Goal: Information Seeking & Learning: Check status

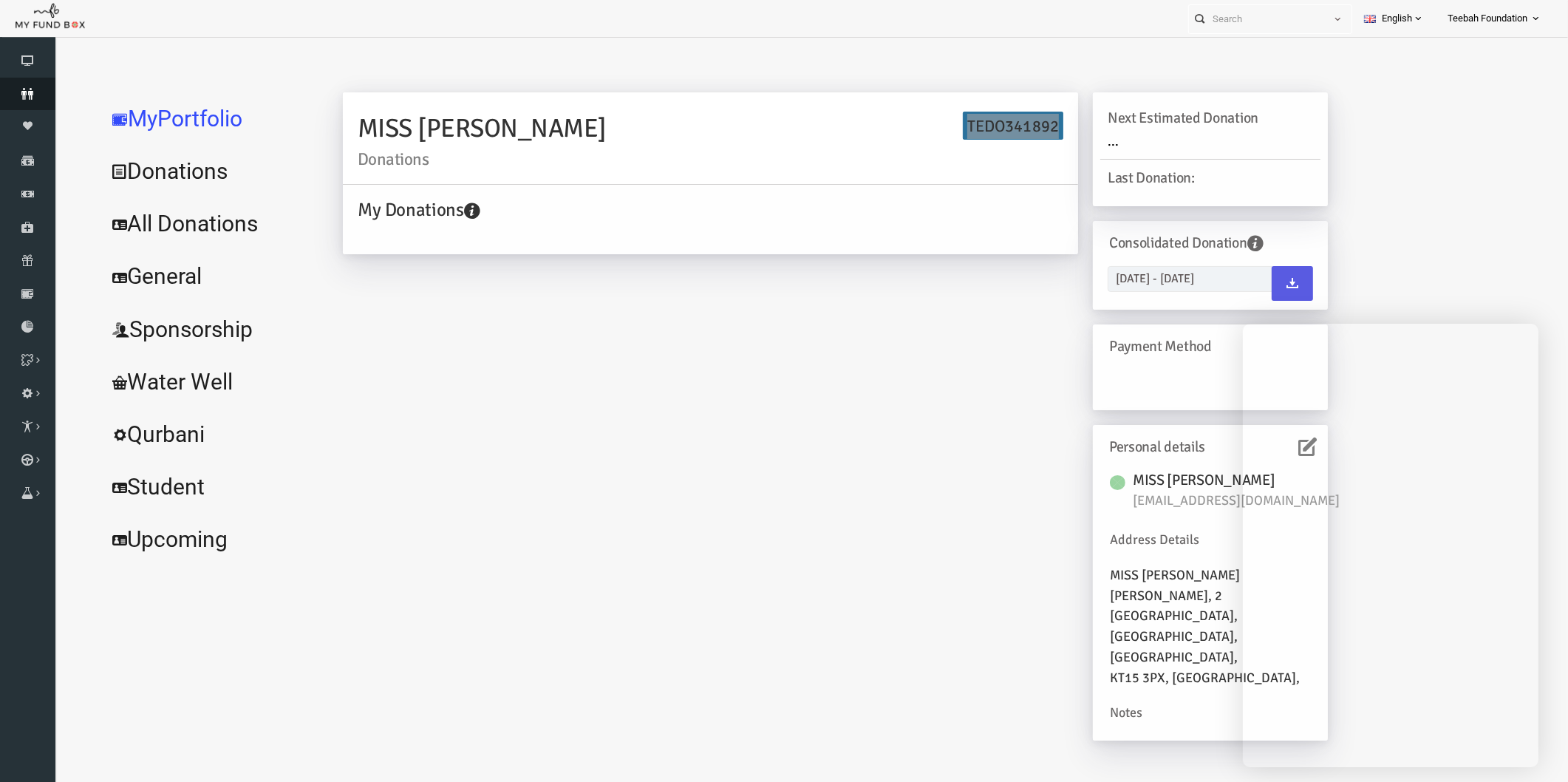
click at [30, 90] on icon at bounding box center [27, 94] width 56 height 12
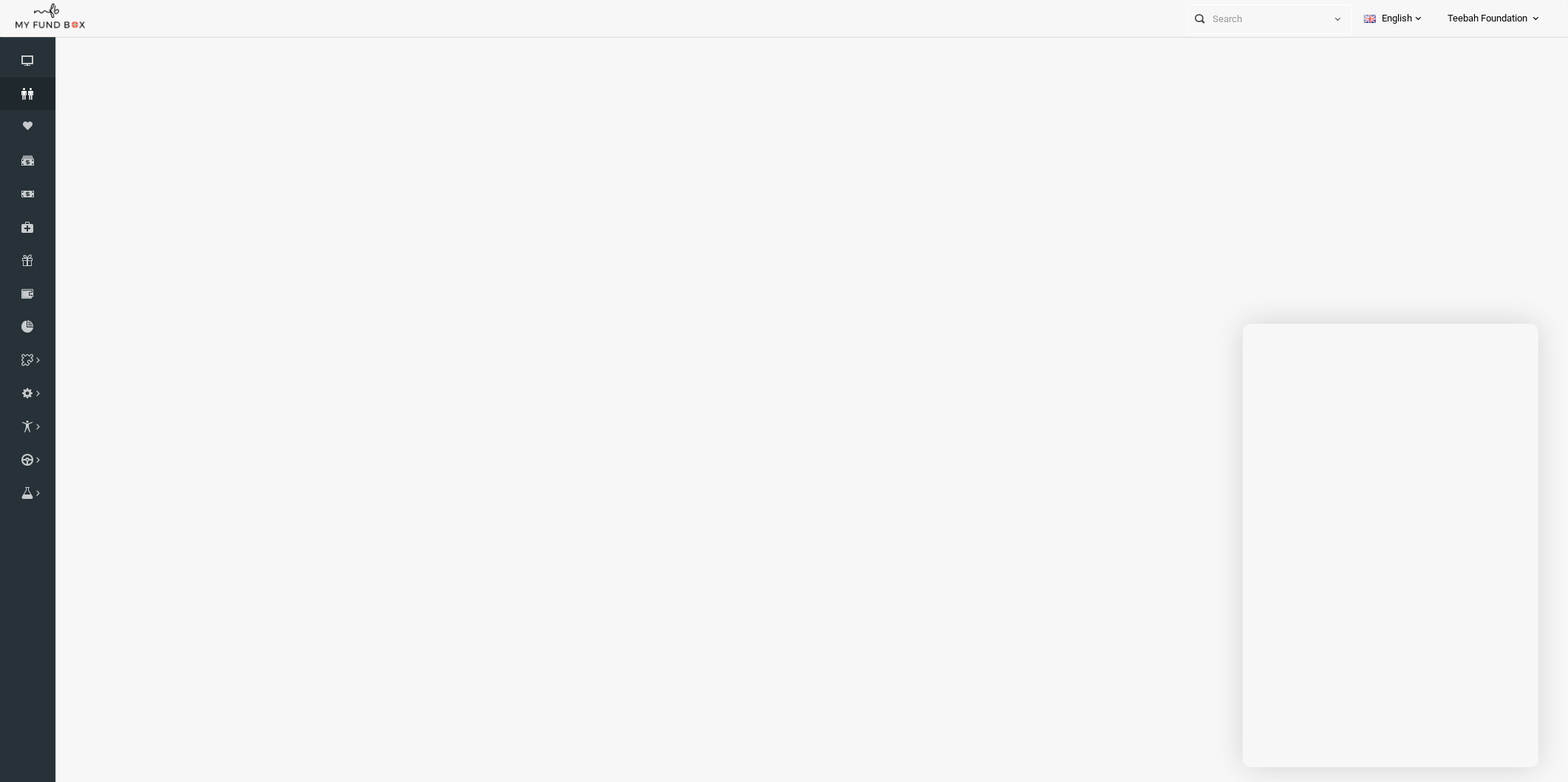
select select "100"
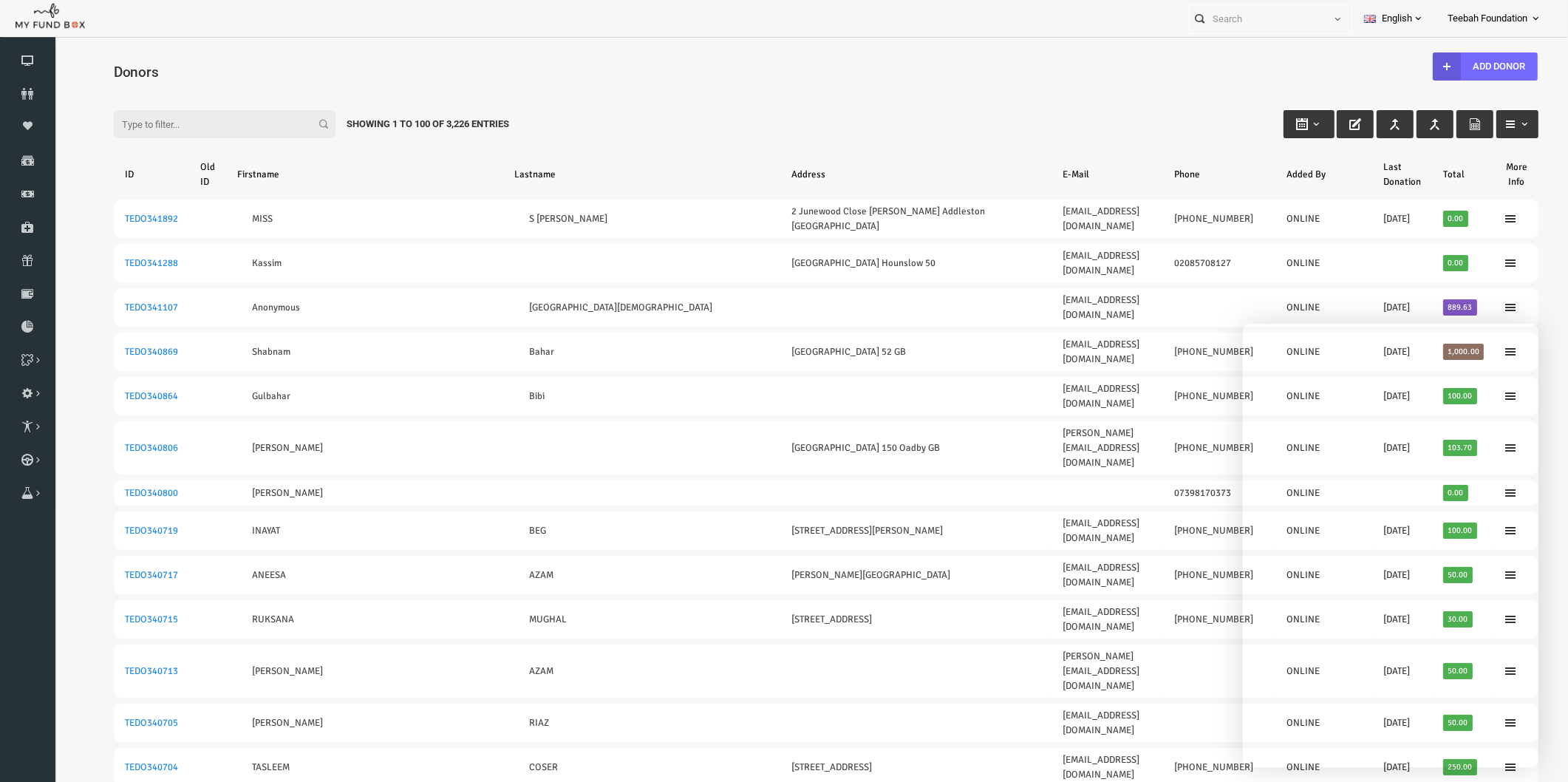
click at [246, 127] on input "Filter:" at bounding box center [194, 124] width 222 height 28
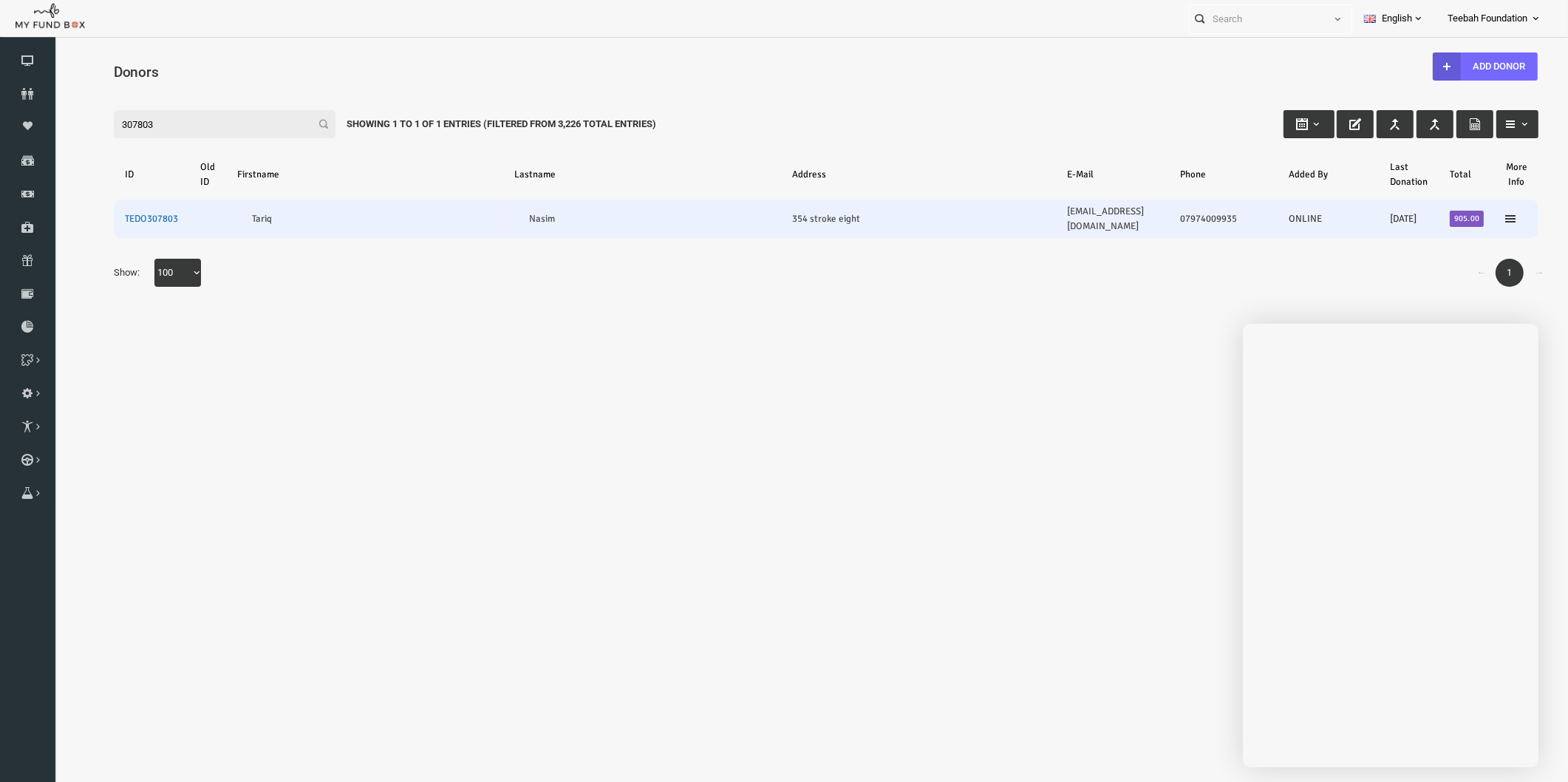
type input "307803"
click at [129, 213] on link "TEDO307803" at bounding box center [121, 219] width 53 height 12
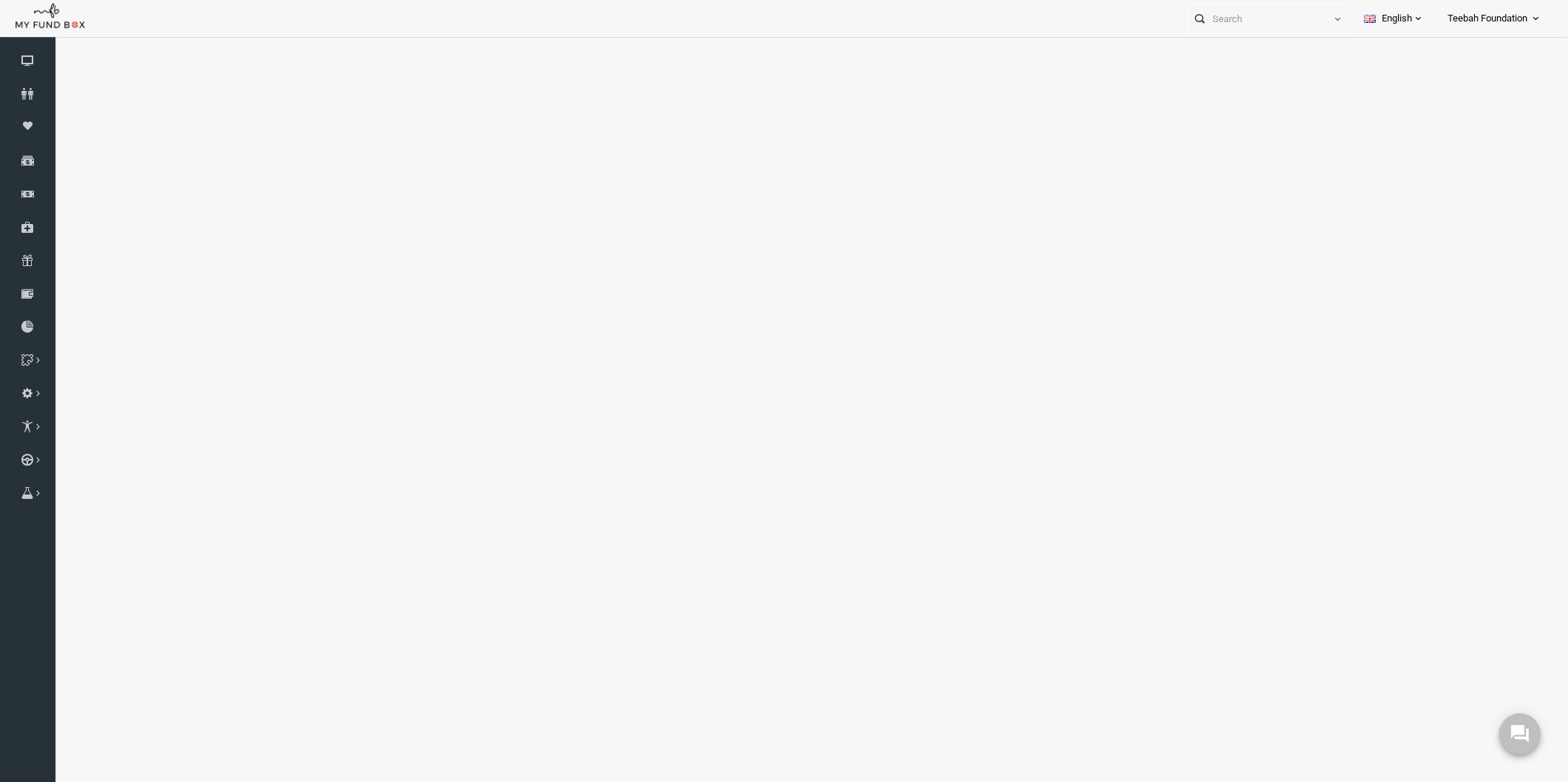
select select "100"
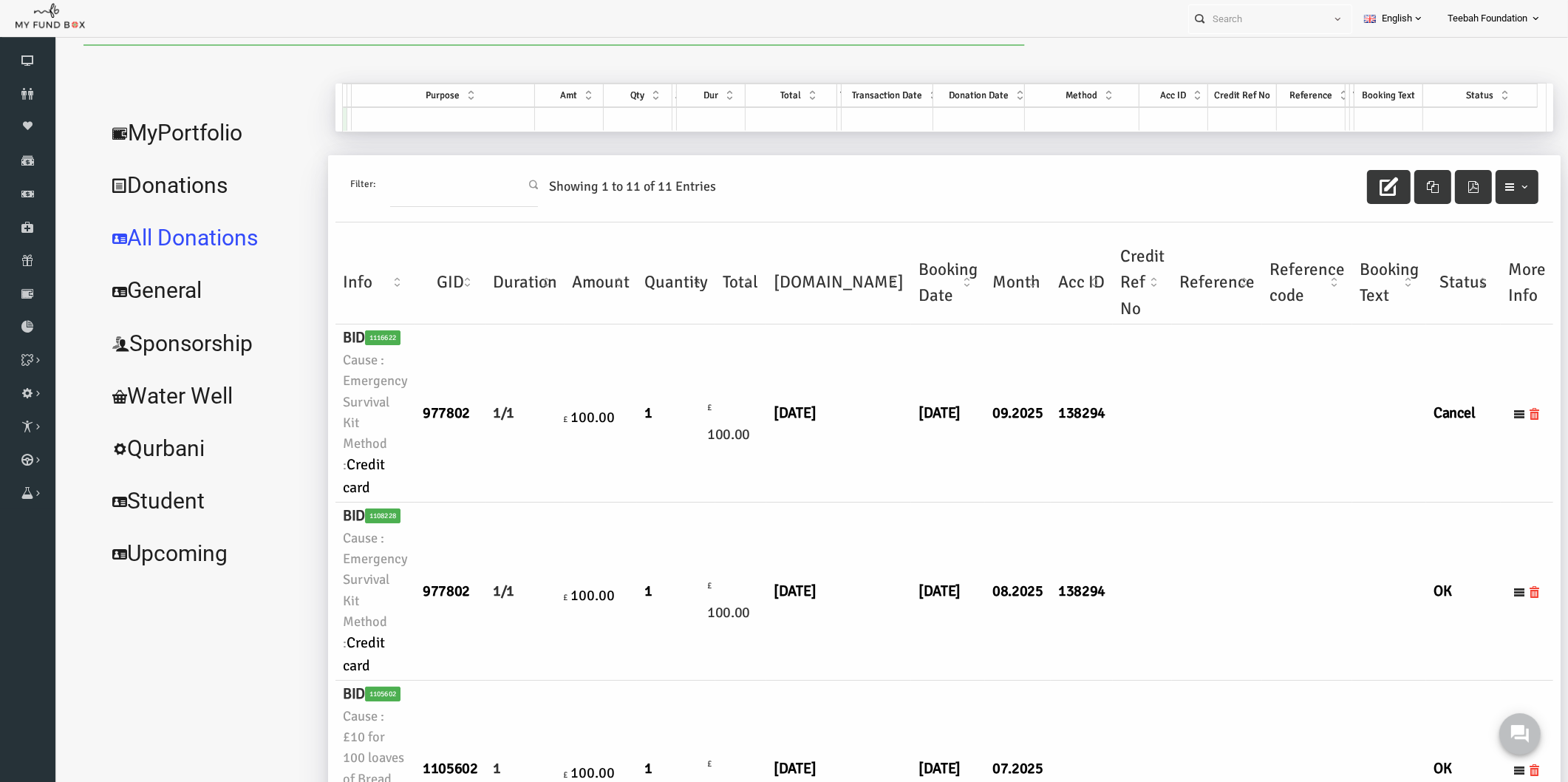
click at [1020, 457] on td "138294" at bounding box center [1051, 414] width 62 height 178
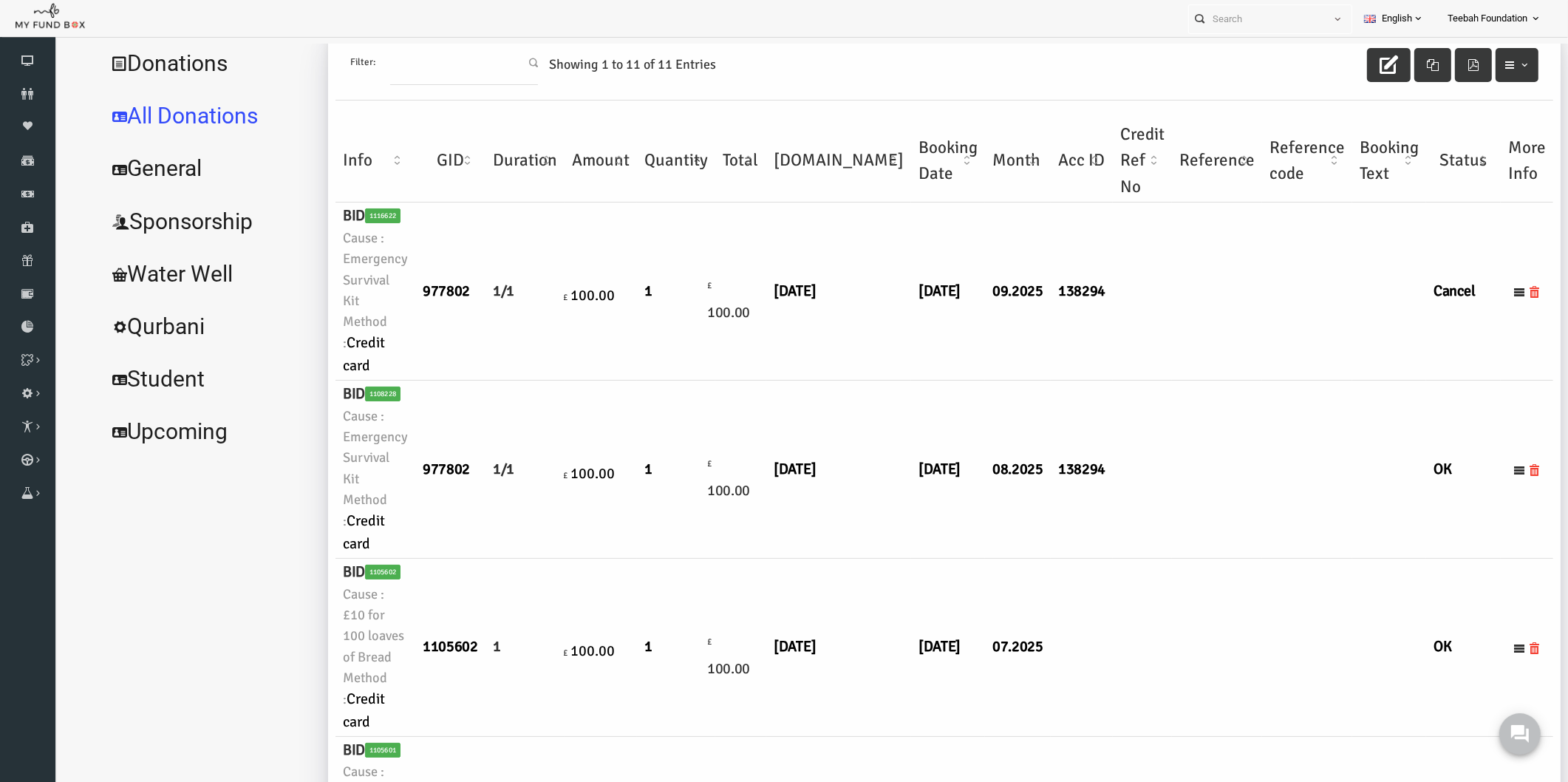
scroll to position [82, 0]
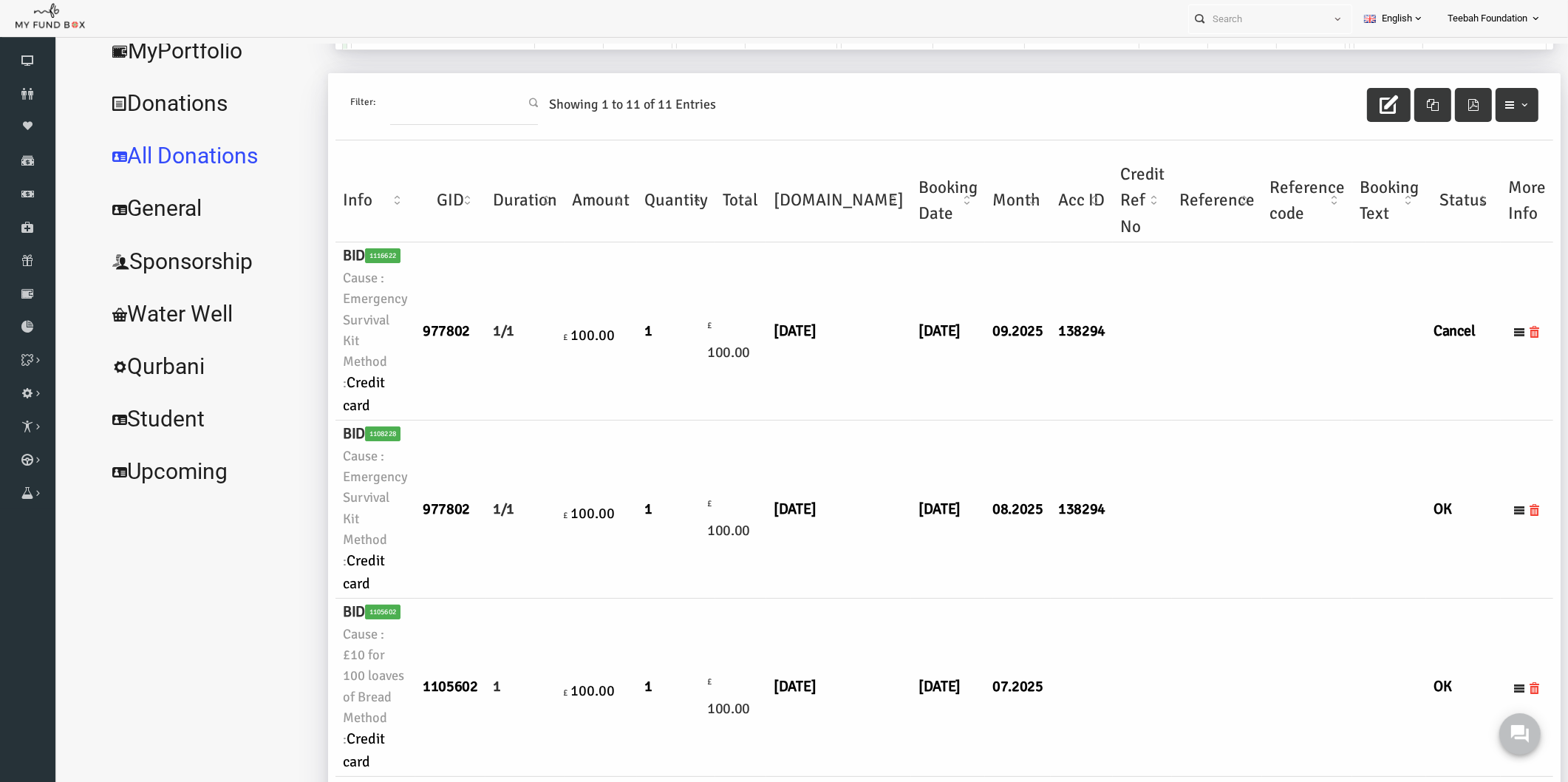
click at [1142, 370] on td at bounding box center [1186, 331] width 90 height 178
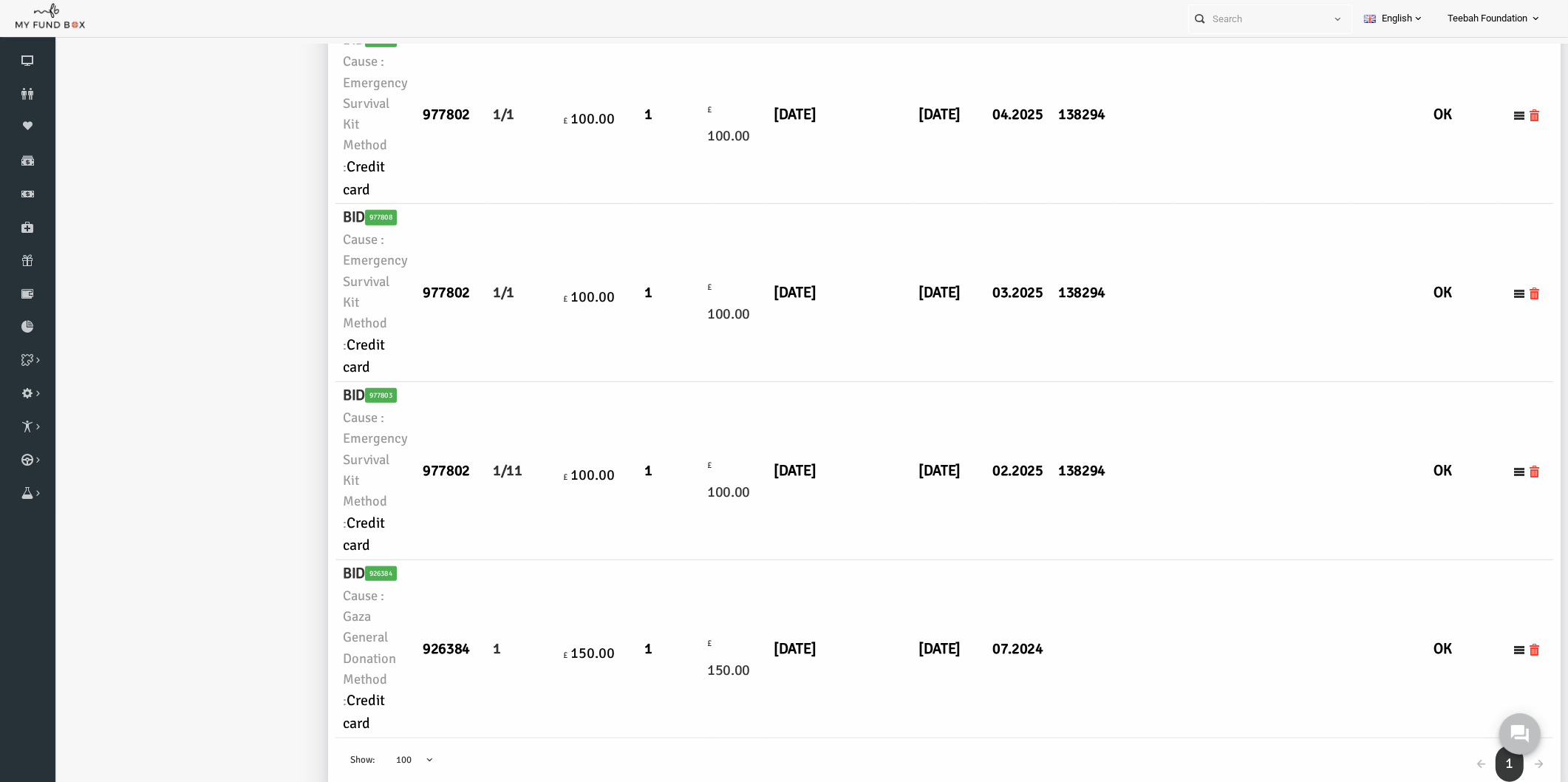
scroll to position [1586, 0]
click at [881, 668] on td "[DATE]" at bounding box center [918, 649] width 74 height 178
click at [790, 532] on td "[DATE]" at bounding box center [808, 472] width 145 height 178
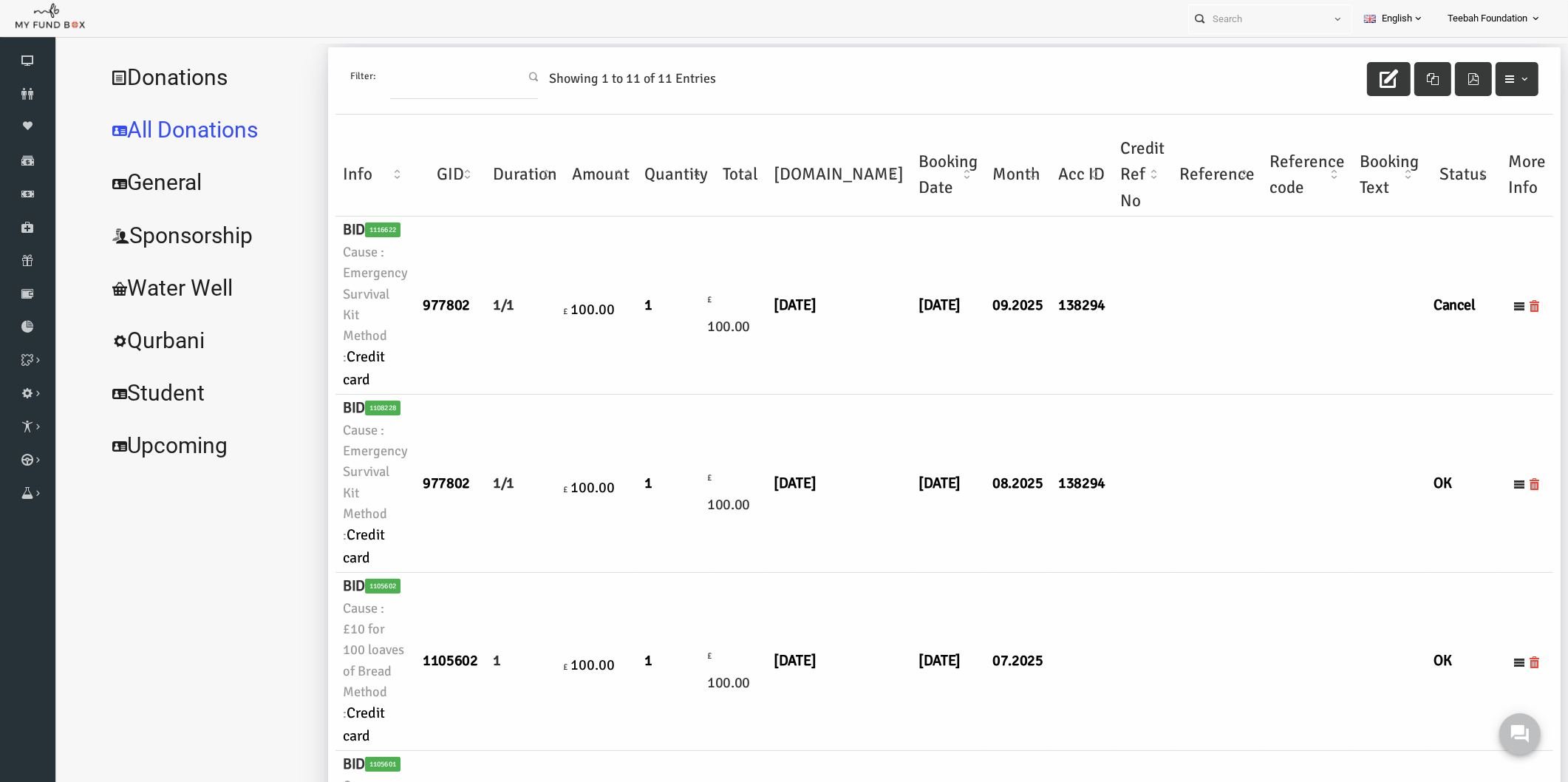
scroll to position [0, 0]
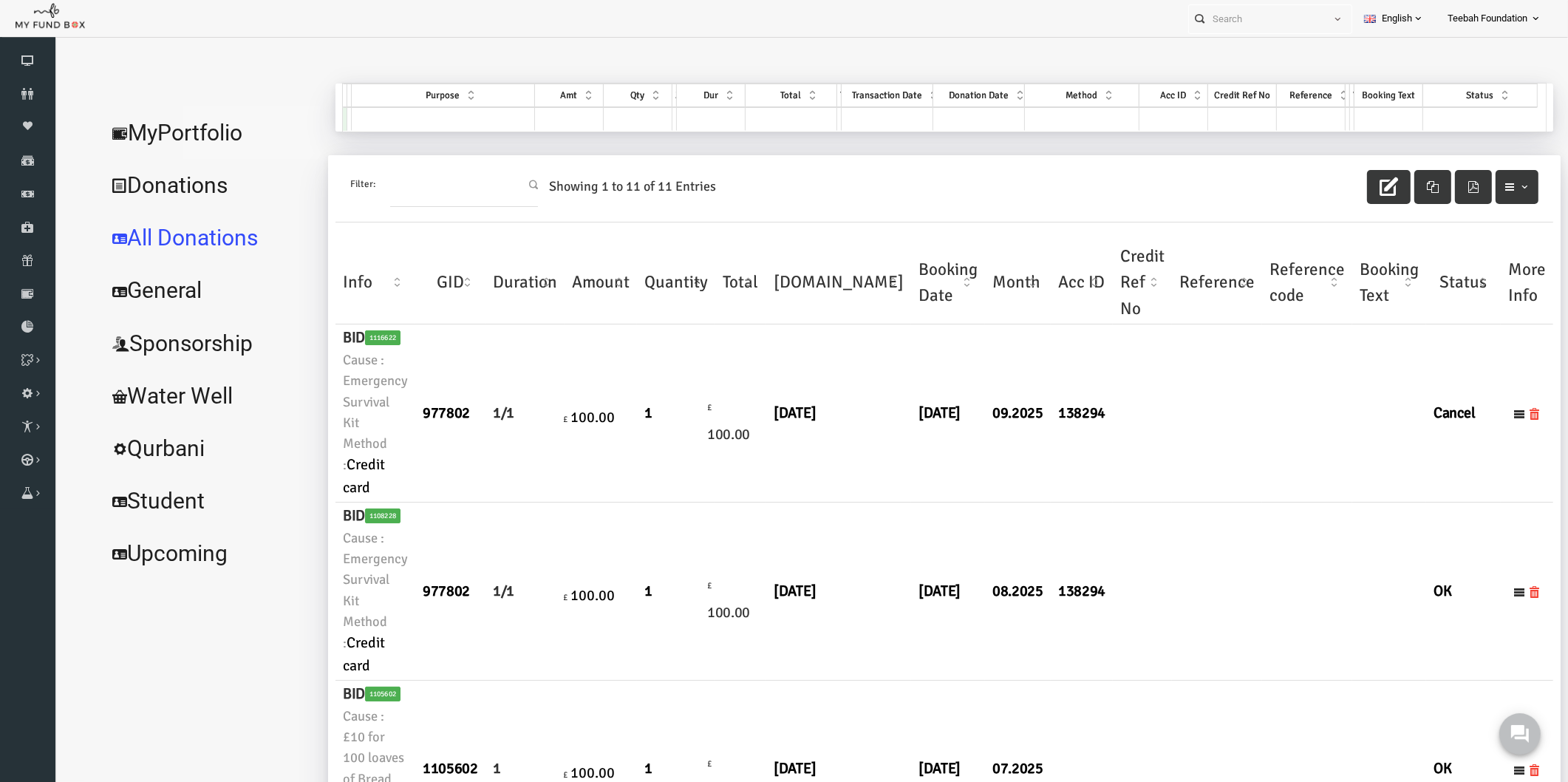
click at [189, 123] on link "MyPortfolio" at bounding box center [180, 133] width 222 height 53
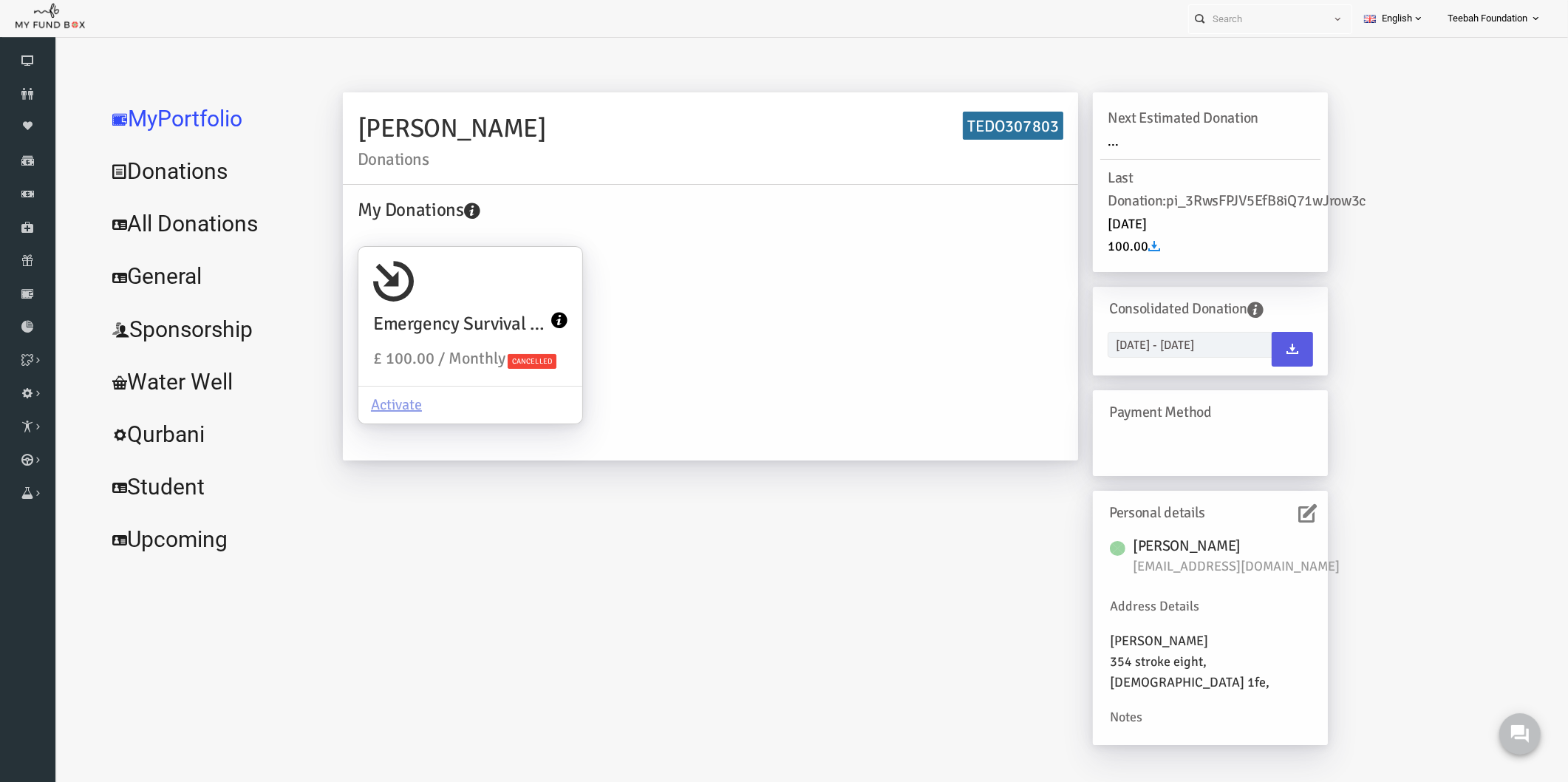
click at [780, 301] on div "My Donations Emergency Survival Kit £ 100.00 / Monthly Cancelled Activate" at bounding box center [680, 321] width 720 height 250
click at [766, 394] on div "My Donations Emergency Survival Kit £ 100.00 / Monthly Cancelled Activate" at bounding box center [680, 321] width 720 height 250
click at [765, 325] on div "My Donations Emergency Survival Kit £ 100.00 / Monthly Cancelled Activate" at bounding box center [680, 321] width 720 height 250
click at [183, 221] on link "All Donations" at bounding box center [180, 224] width 222 height 53
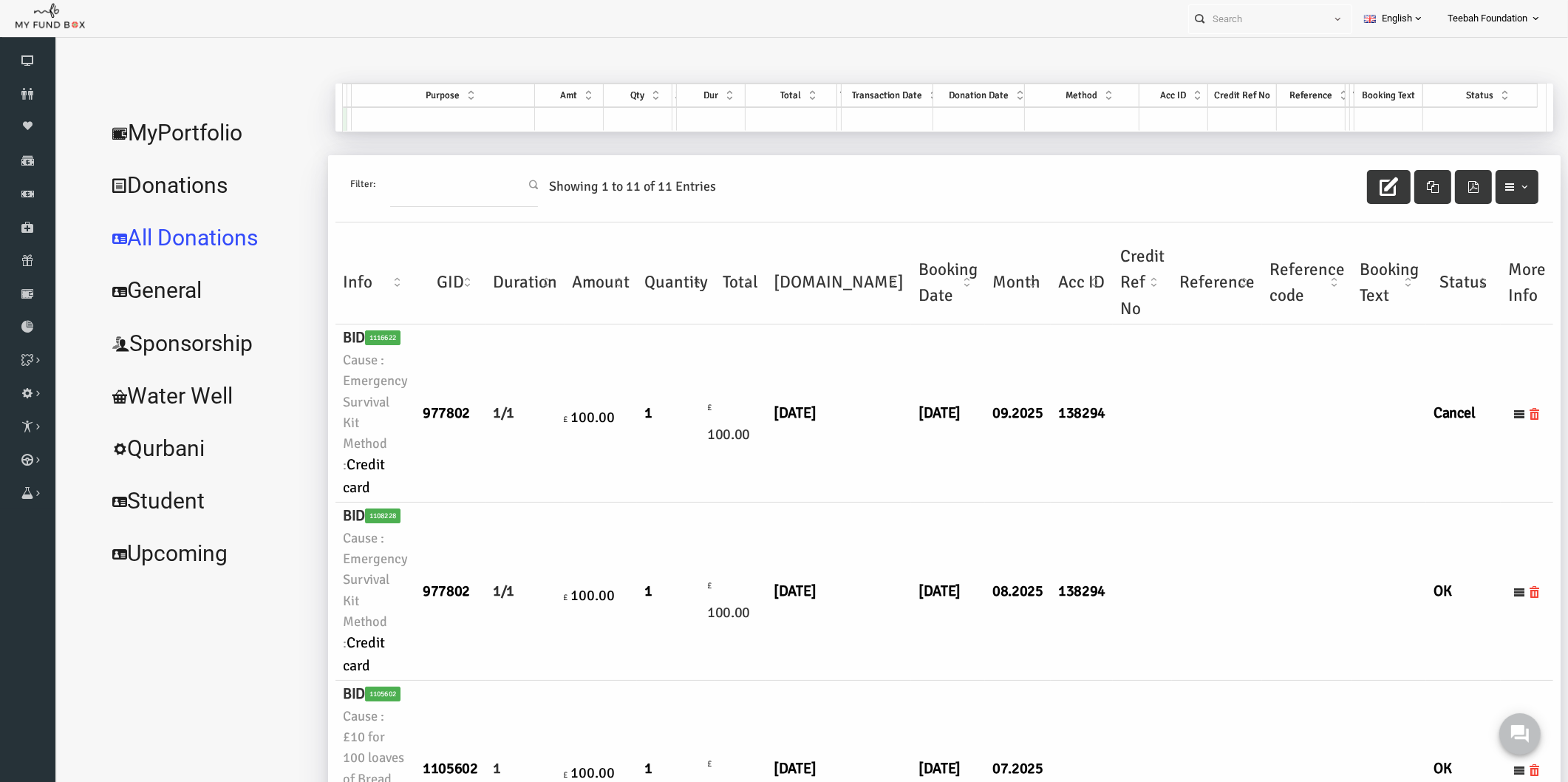
click at [1163, 466] on td at bounding box center [1186, 414] width 90 height 178
click at [189, 126] on link "MyPortfolio" at bounding box center [180, 133] width 222 height 53
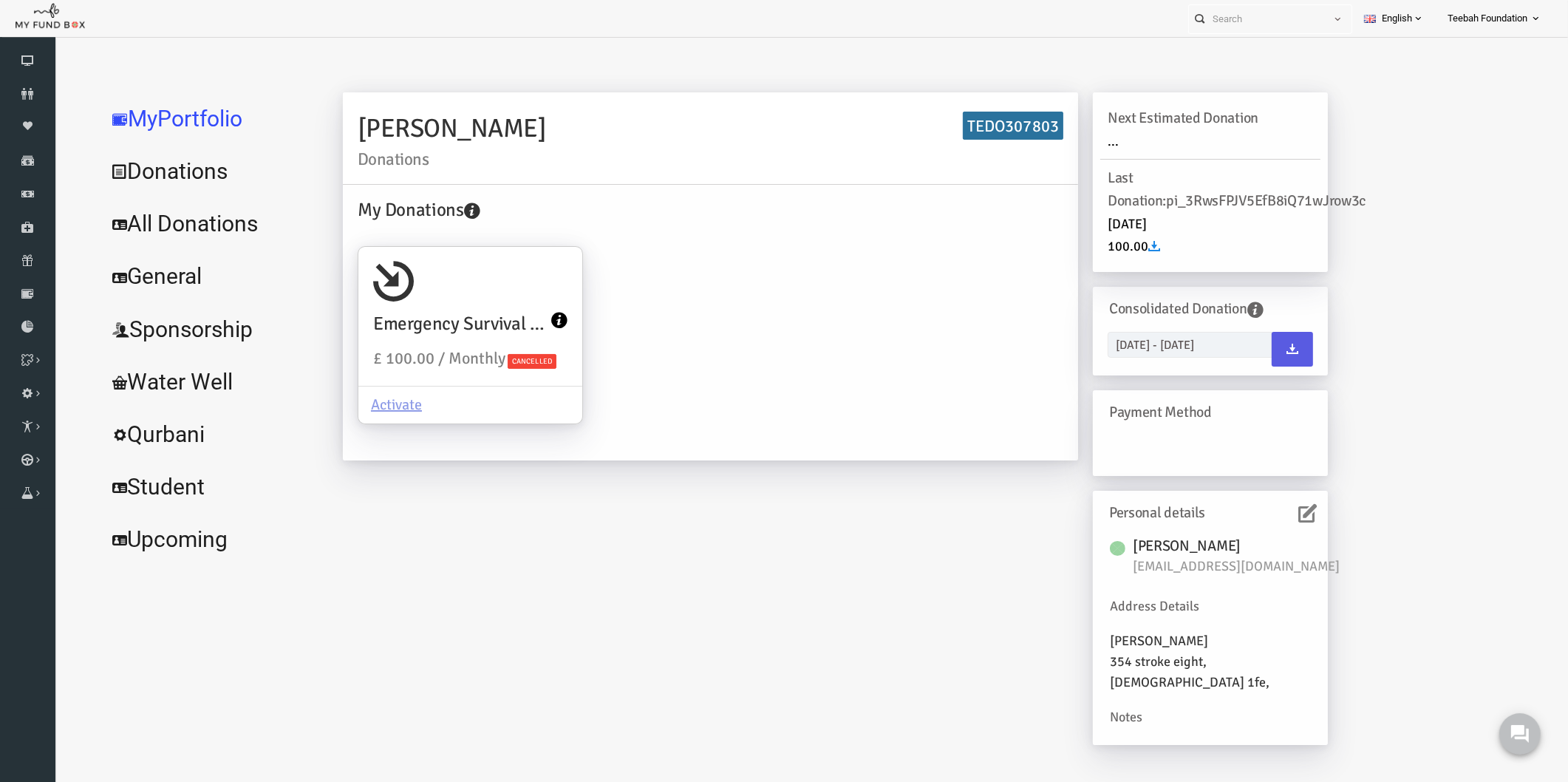
click at [168, 75] on div at bounding box center [796, 74] width 1454 height 59
